Goal: Transaction & Acquisition: Obtain resource

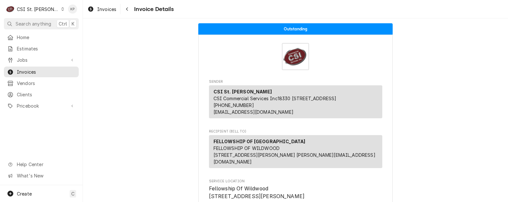
scroll to position [1595, 0]
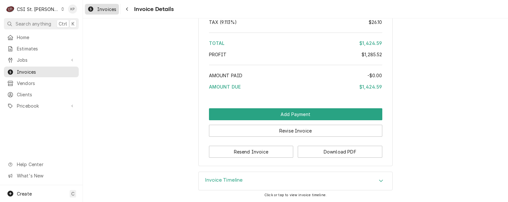
click at [102, 8] on span "Invoices" at bounding box center [106, 9] width 19 height 7
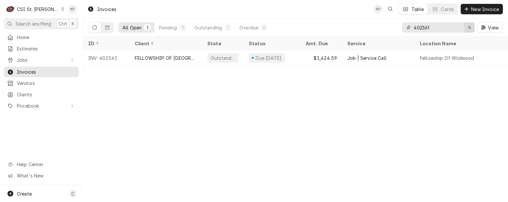
click at [472, 26] on div "Erase input" at bounding box center [469, 27] width 6 height 6
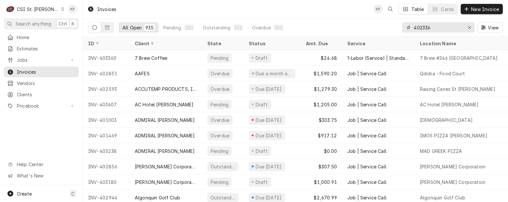
type input "402336"
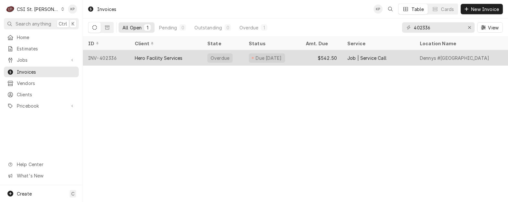
click at [114, 57] on div "INV-402336" at bounding box center [106, 58] width 47 height 16
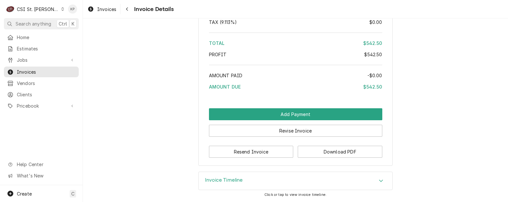
scroll to position [1171, 0]
click at [335, 151] on button "Download PDF" at bounding box center [340, 152] width 85 height 12
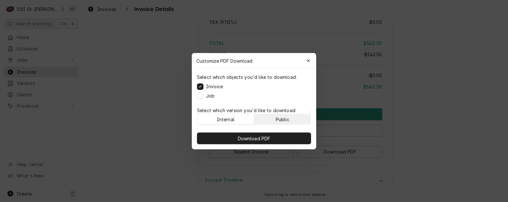
click at [296, 123] on button "Public" at bounding box center [282, 119] width 57 height 10
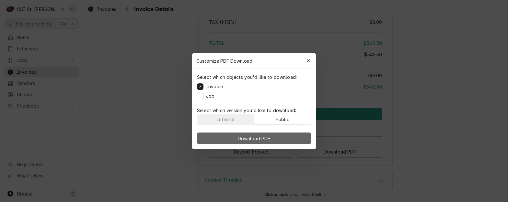
click at [296, 136] on button "Download PDF" at bounding box center [254, 139] width 114 height 12
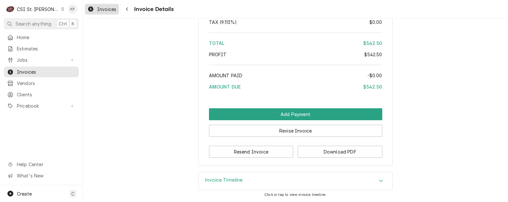
click at [109, 7] on span "Invoices" at bounding box center [106, 9] width 19 height 7
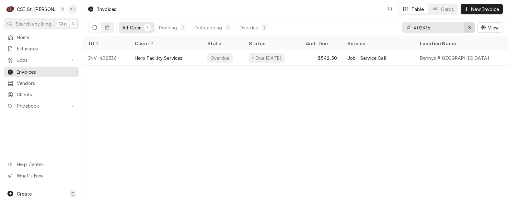
click at [468, 27] on icon "Erase input" at bounding box center [470, 27] width 4 height 5
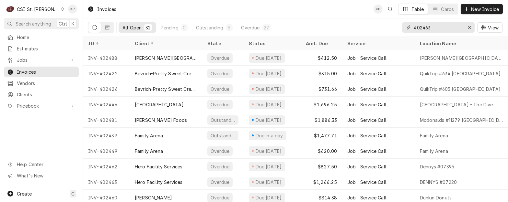
type input "402463"
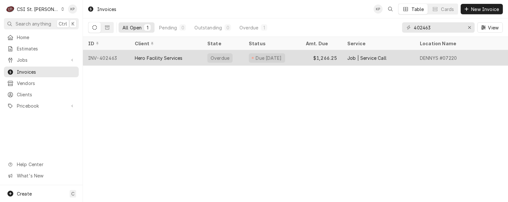
click at [110, 58] on div "INV-402463" at bounding box center [106, 58] width 47 height 16
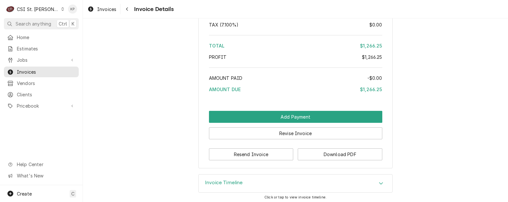
scroll to position [1164, 0]
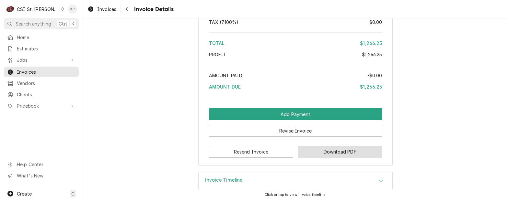
click at [305, 150] on button "Download PDF" at bounding box center [340, 152] width 85 height 12
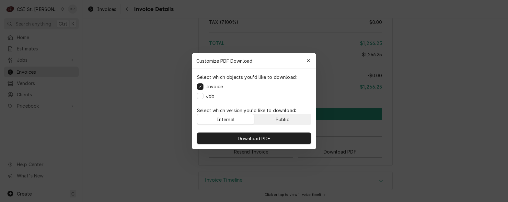
click at [286, 120] on div "Public" at bounding box center [283, 119] width 14 height 7
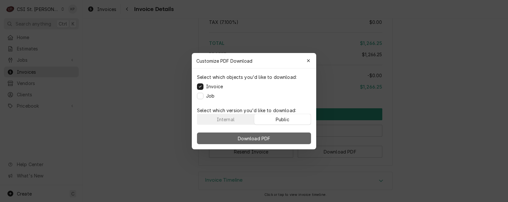
click at [293, 137] on button "Download PDF" at bounding box center [254, 139] width 114 height 12
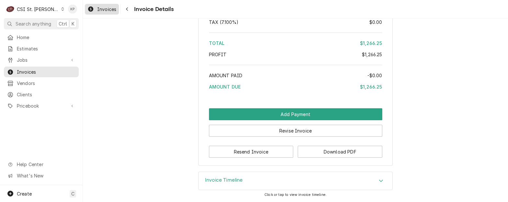
click at [103, 10] on span "Invoices" at bounding box center [106, 9] width 19 height 7
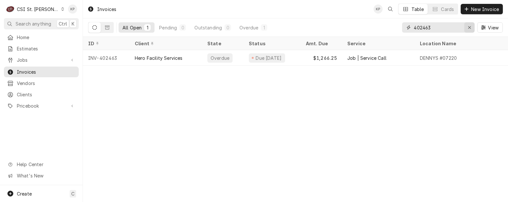
click at [468, 27] on icon "Erase input" at bounding box center [470, 27] width 4 height 5
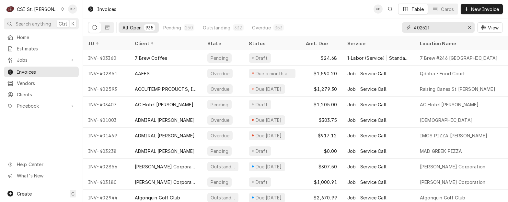
type input "402521"
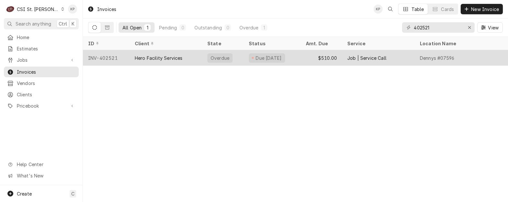
click at [113, 58] on div "INV-402521" at bounding box center [106, 58] width 47 height 16
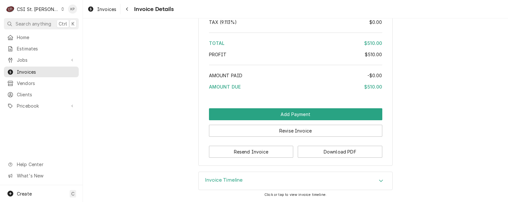
scroll to position [1117, 0]
click at [320, 148] on button "Download PDF" at bounding box center [340, 152] width 85 height 12
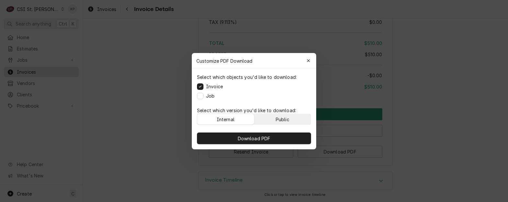
click at [286, 121] on div "Public" at bounding box center [283, 119] width 14 height 7
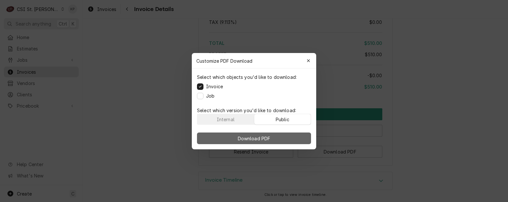
click at [282, 136] on button "Download PDF" at bounding box center [254, 139] width 114 height 12
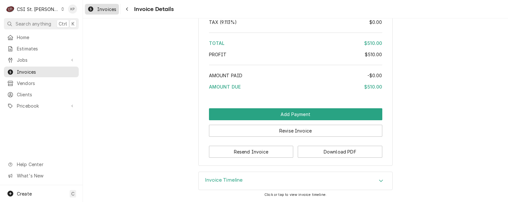
click at [105, 9] on span "Invoices" at bounding box center [106, 9] width 19 height 7
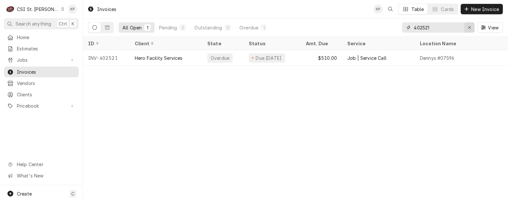
click at [469, 26] on icon "Erase input" at bounding box center [470, 27] width 4 height 5
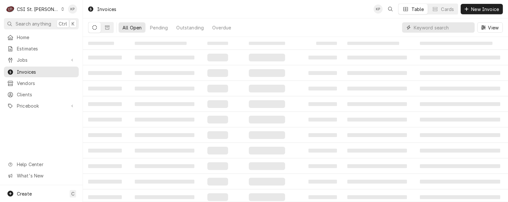
click at [433, 29] on input "Dynamic Content Wrapper" at bounding box center [443, 27] width 58 height 10
type input "402462"
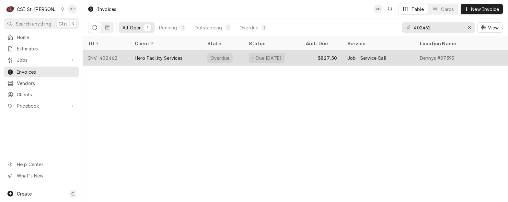
click at [113, 55] on div "INV-402462" at bounding box center [106, 58] width 47 height 16
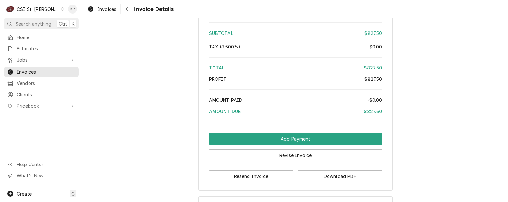
scroll to position [1117, 0]
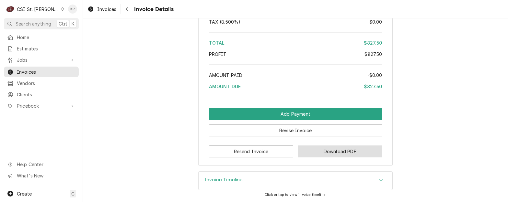
click at [318, 147] on button "Download PDF" at bounding box center [340, 152] width 85 height 12
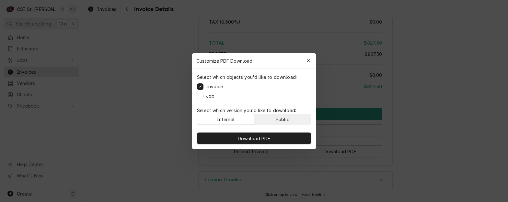
click at [300, 122] on button "Public" at bounding box center [282, 119] width 57 height 10
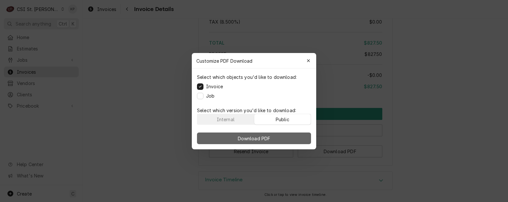
click at [300, 137] on button "Download PDF" at bounding box center [254, 139] width 114 height 12
